Goal: Book appointment/travel/reservation

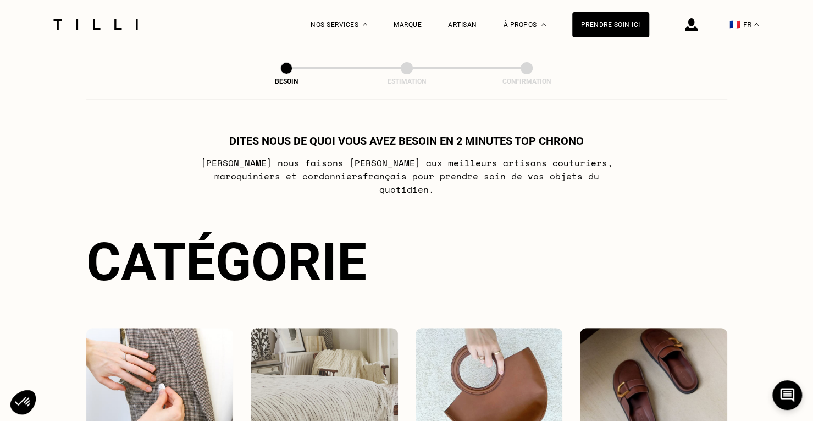
scroll to position [165, 0]
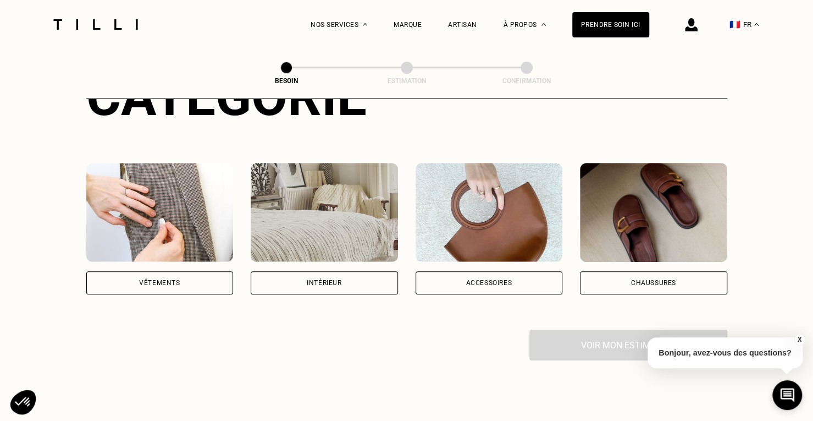
click at [165, 279] on div "Vêtements" at bounding box center [159, 282] width 41 height 7
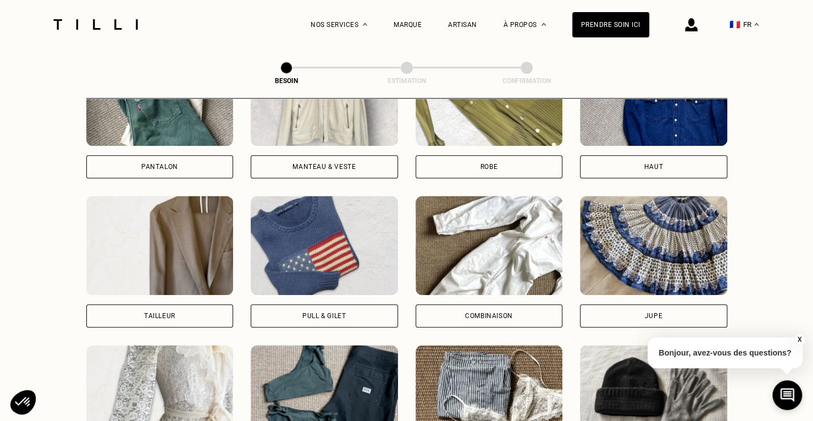
scroll to position [745, 0]
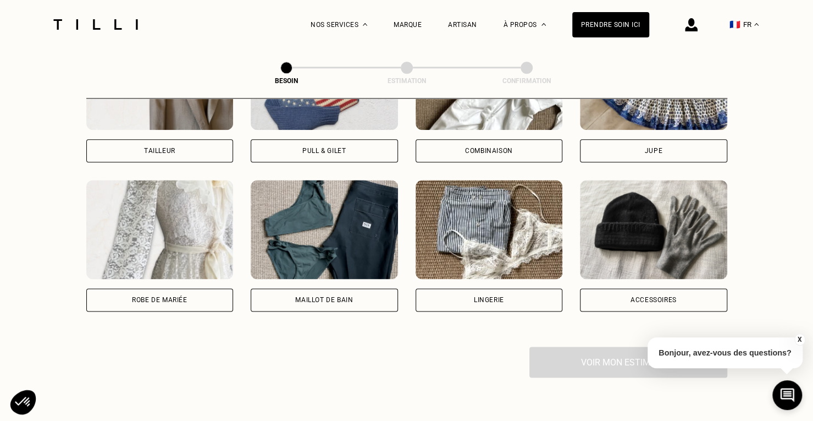
click at [294, 234] on img at bounding box center [324, 229] width 147 height 99
select select "FR"
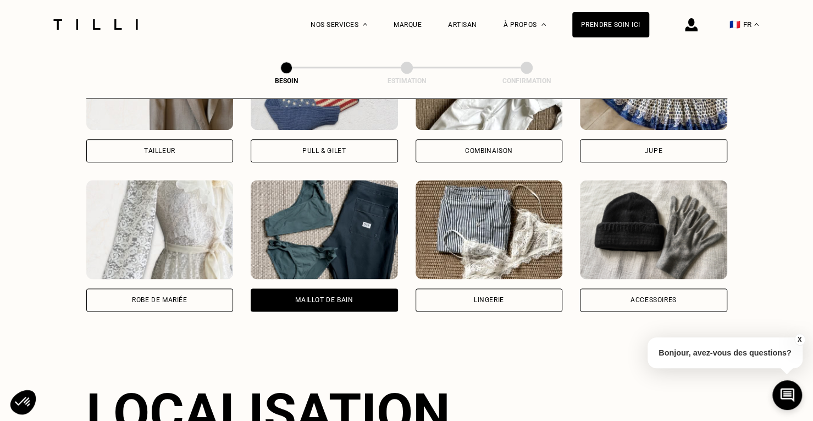
scroll to position [957, 0]
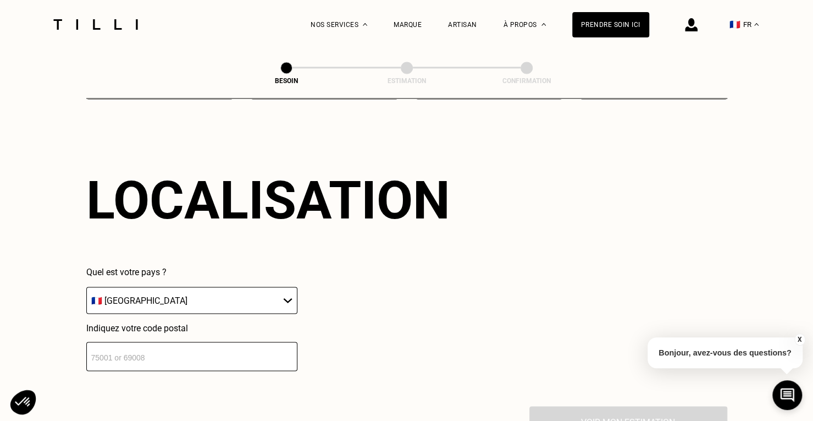
click at [239, 356] on input "number" at bounding box center [191, 355] width 211 height 29
type input "37390"
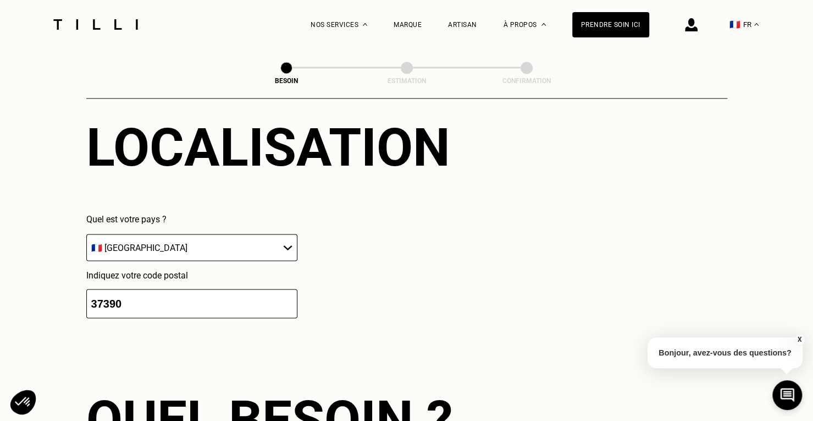
scroll to position [1065, 0]
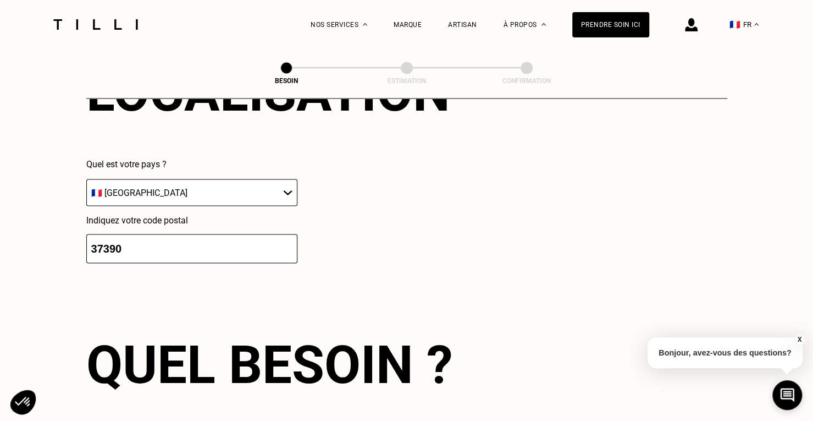
click at [214, 238] on input "37390" at bounding box center [191, 248] width 211 height 29
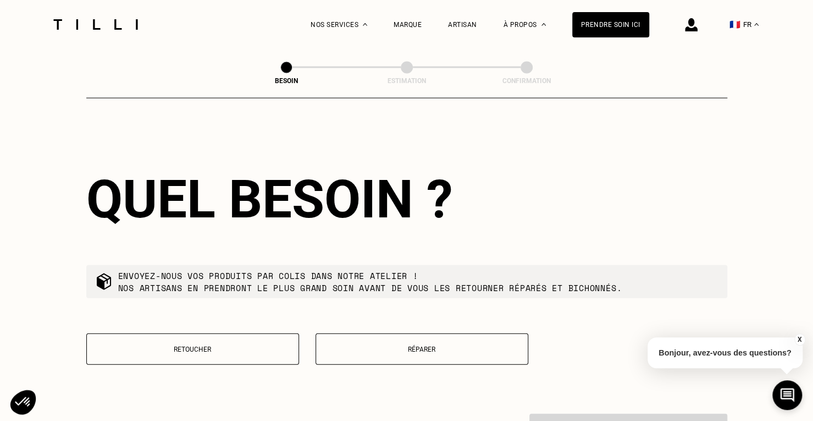
click at [433, 349] on button "Réparer" at bounding box center [422, 348] width 213 height 31
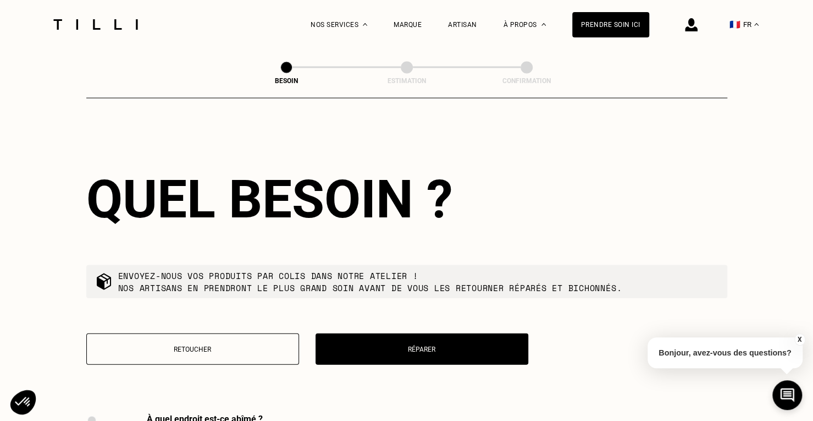
scroll to position [1512, 0]
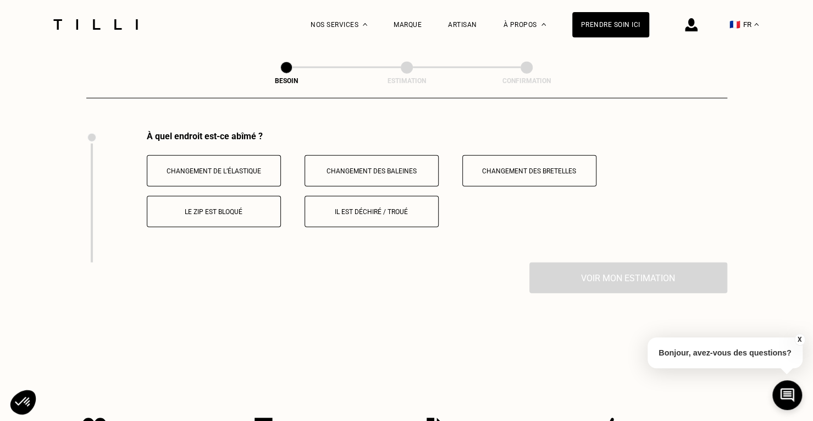
click at [204, 167] on p "Changement de l’élastique" at bounding box center [214, 171] width 122 height 8
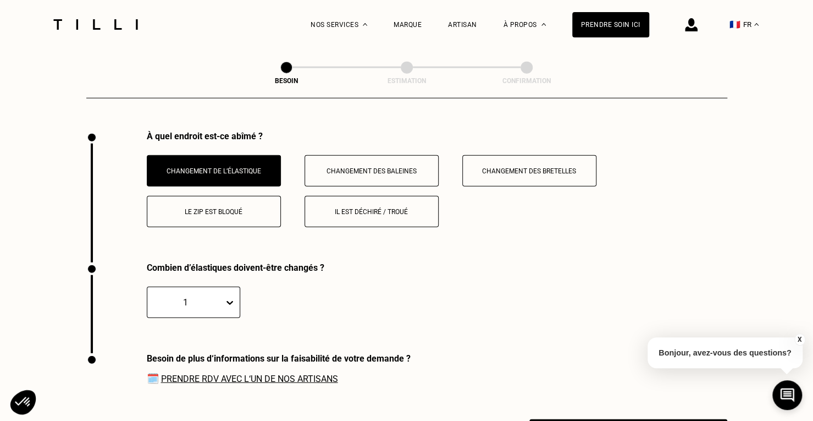
scroll to position [1644, 0]
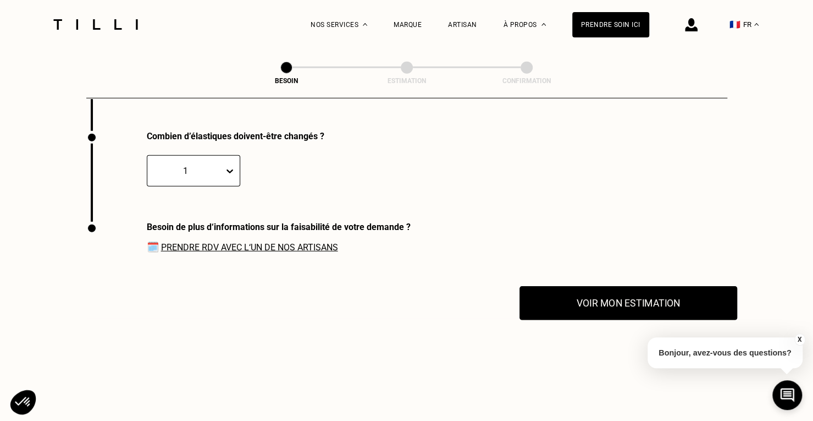
click at [645, 302] on button "Voir mon estimation" at bounding box center [629, 303] width 218 height 34
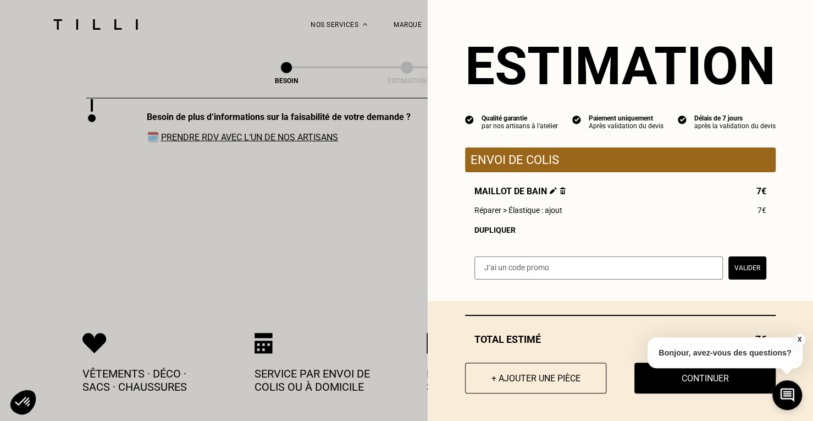
scroll to position [1699, 0]
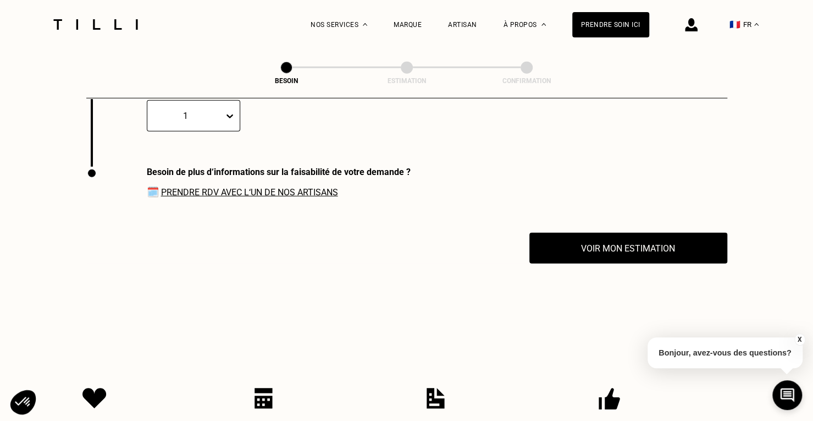
click at [274, 187] on link "Prendre RDV avec l‘un de nos artisans" at bounding box center [249, 192] width 177 height 10
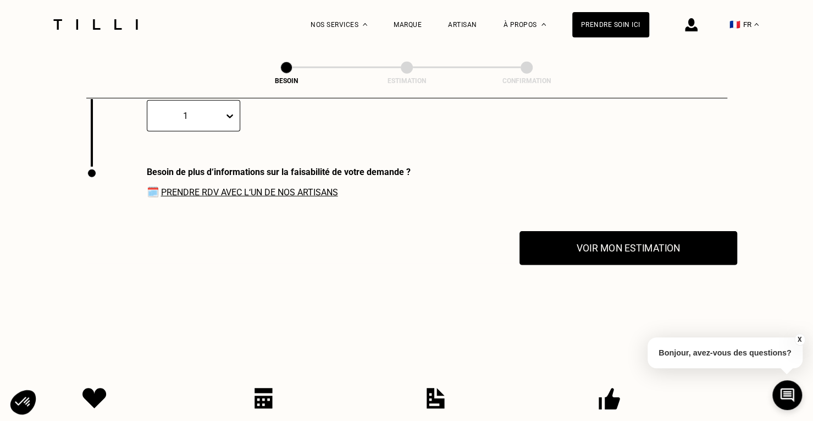
click at [654, 247] on button "Voir mon estimation" at bounding box center [629, 248] width 218 height 34
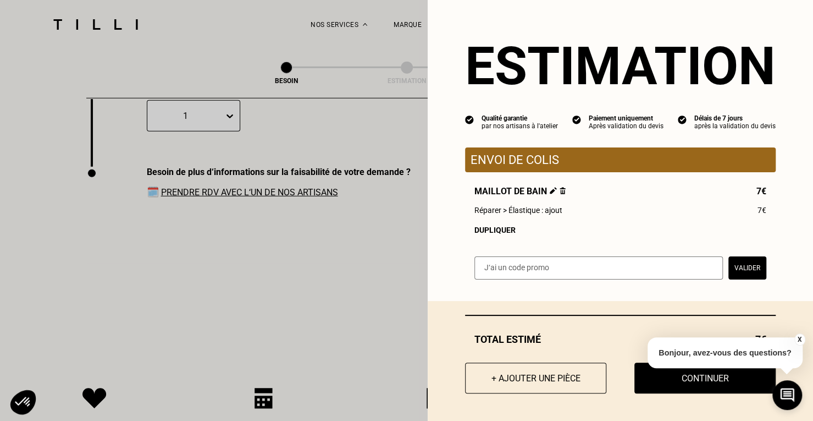
scroll to position [1864, 0]
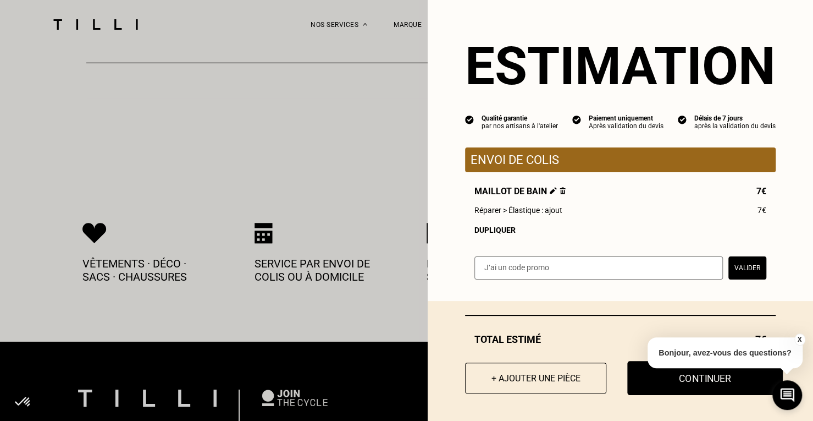
click at [694, 384] on button "Continuer" at bounding box center [705, 378] width 156 height 34
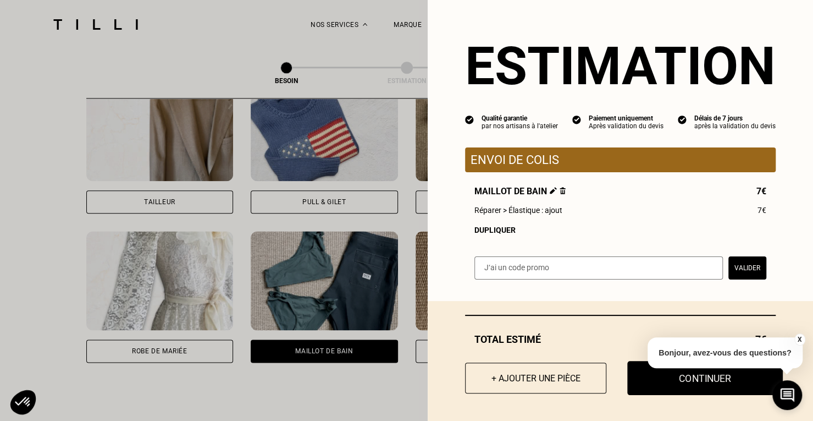
select select "FR"
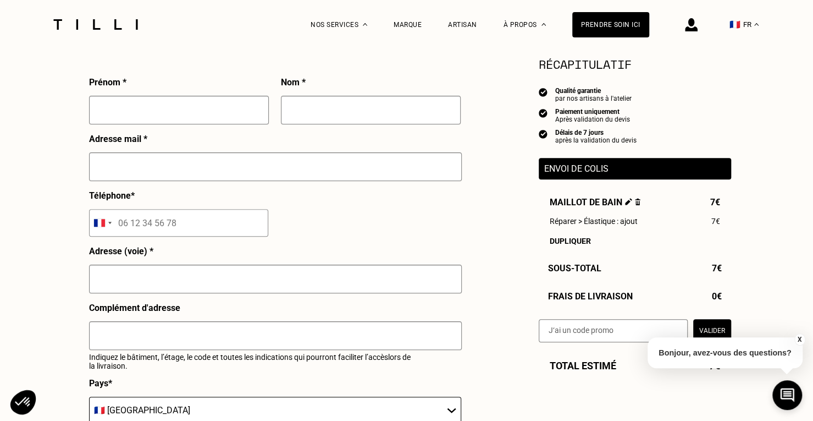
scroll to position [0, 0]
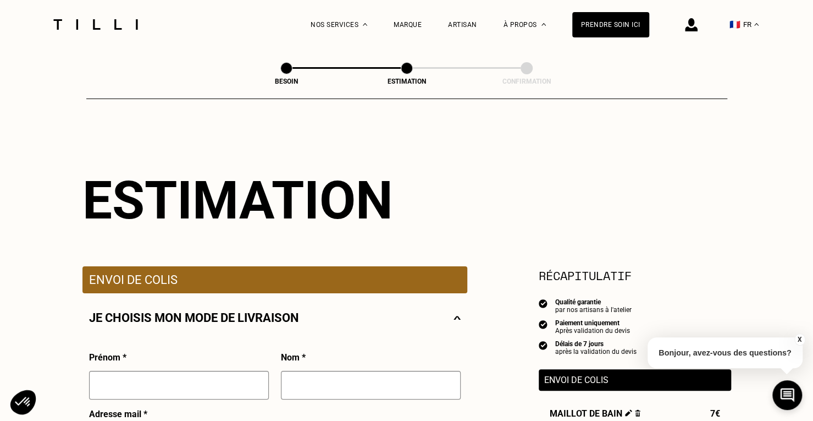
scroll to position [693, 0]
